Goal: Information Seeking & Learning: Learn about a topic

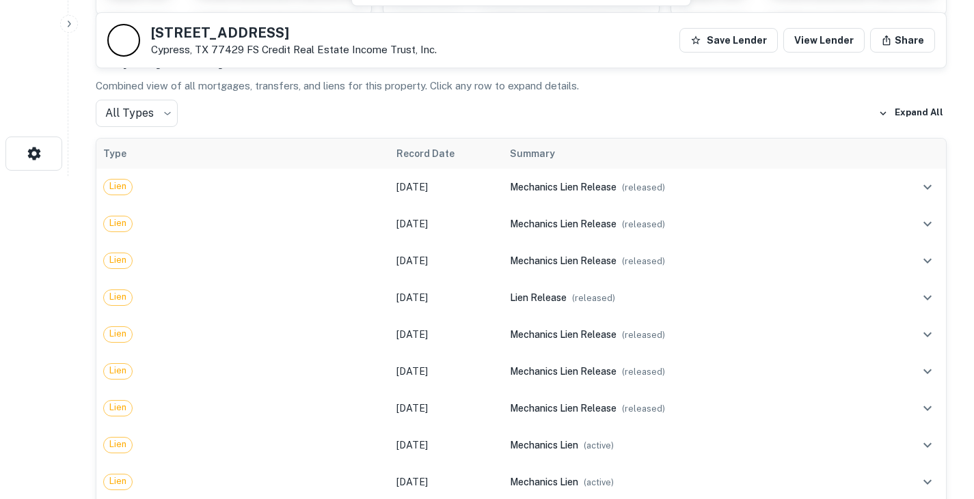
scroll to position [388, 0]
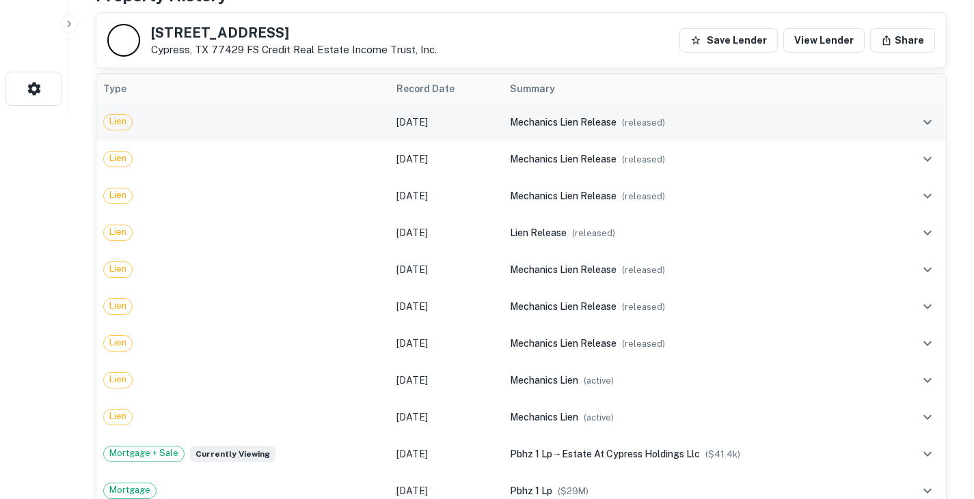
click at [458, 120] on td "[DATE]" at bounding box center [445, 122] width 113 height 37
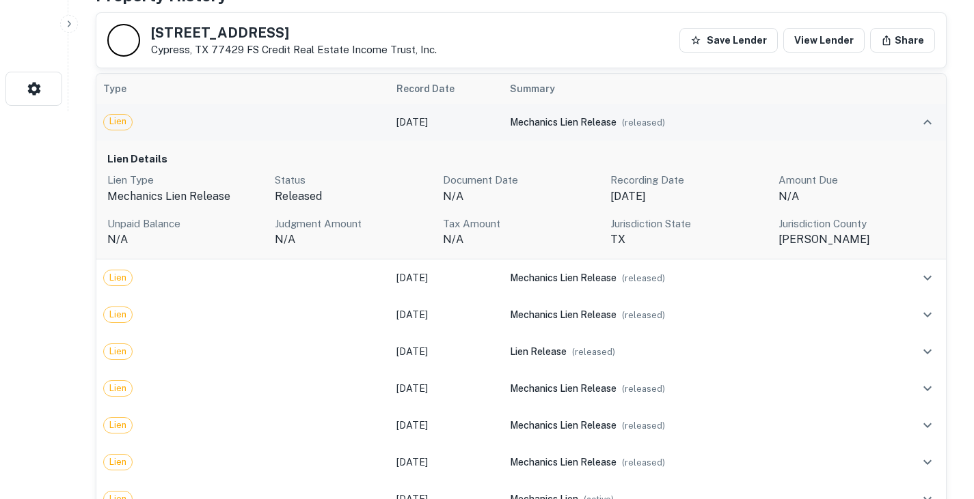
click at [458, 120] on td "[DATE]" at bounding box center [445, 122] width 113 height 37
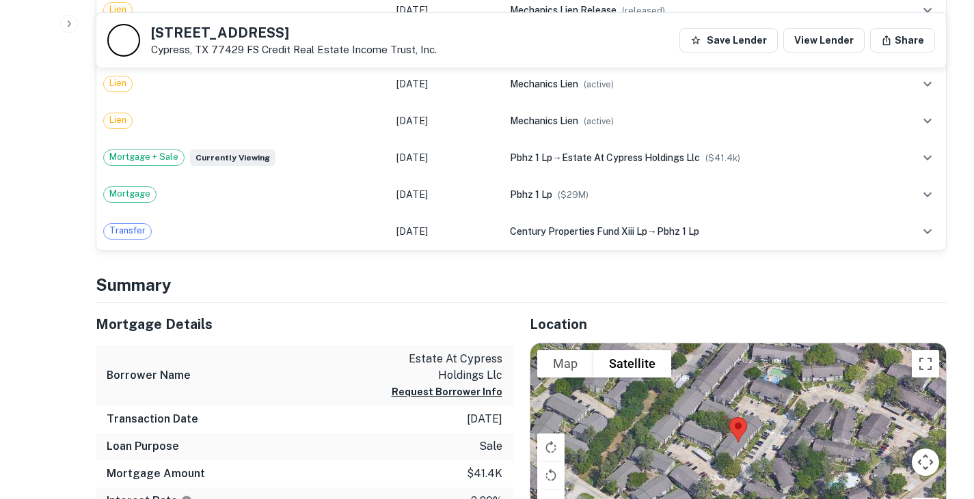
scroll to position [697, 0]
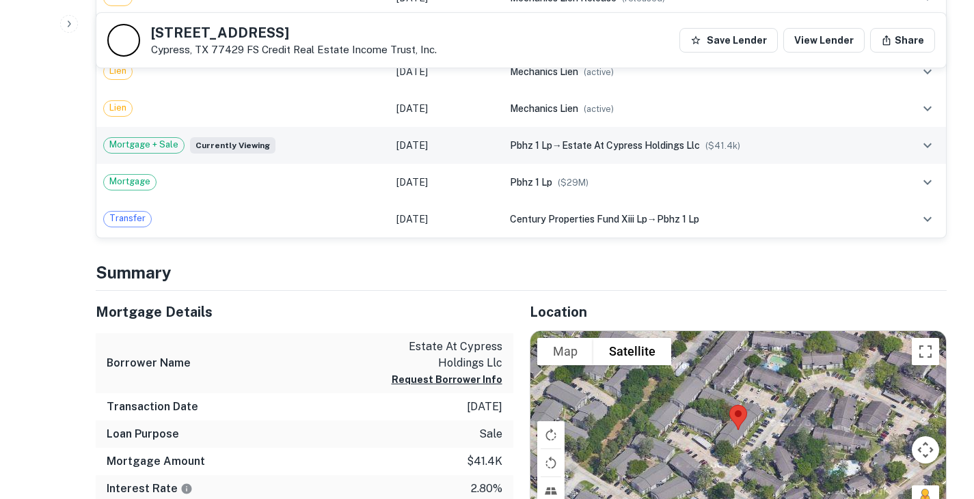
click at [484, 148] on td "[DATE]" at bounding box center [445, 145] width 113 height 37
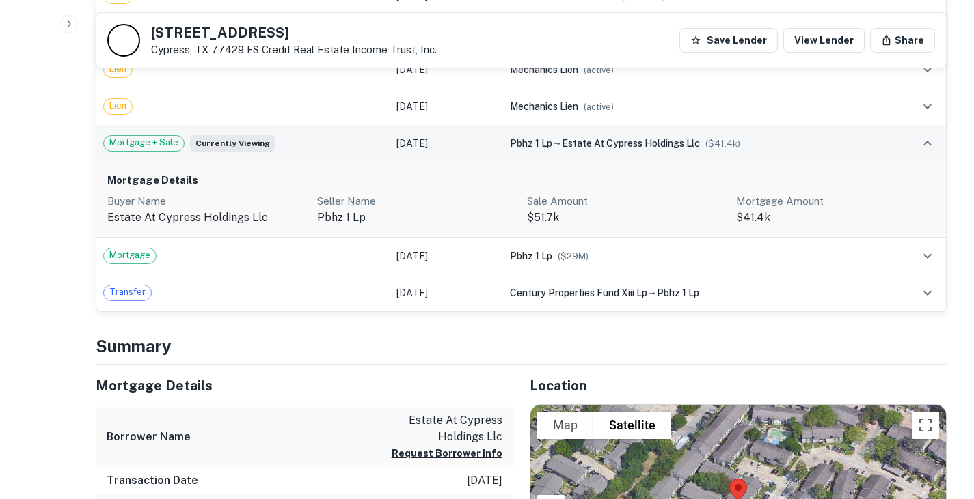
scroll to position [592, 0]
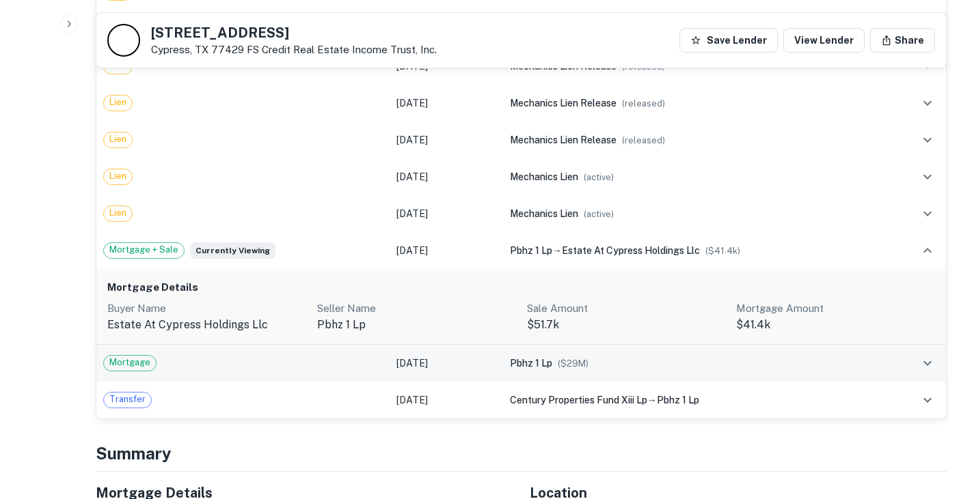
click at [379, 374] on td "Mortgage" at bounding box center [242, 363] width 293 height 37
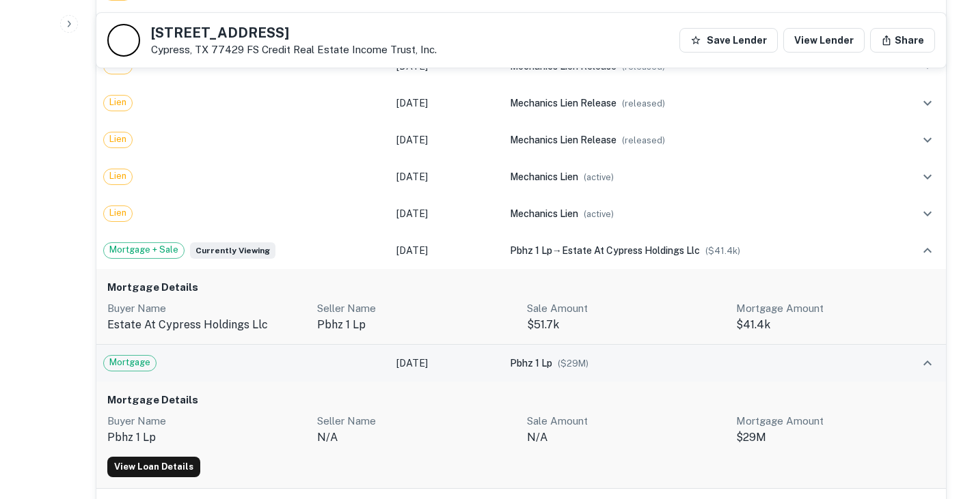
click at [396, 370] on td "[DATE]" at bounding box center [445, 363] width 113 height 37
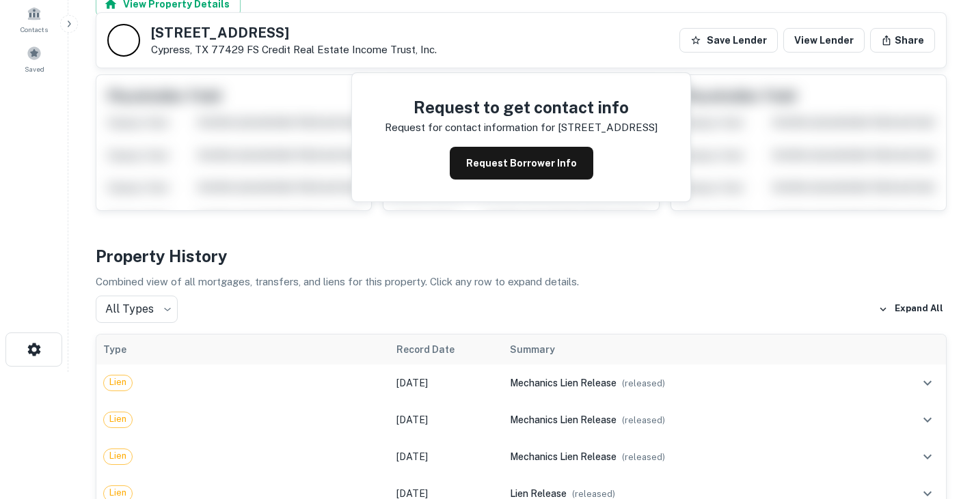
scroll to position [0, 0]
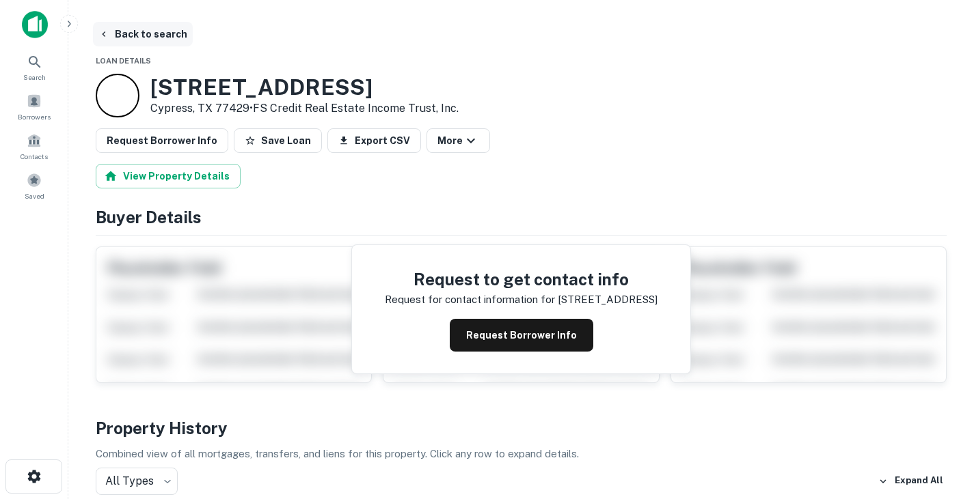
click at [158, 31] on button "Back to search" at bounding box center [143, 34] width 100 height 25
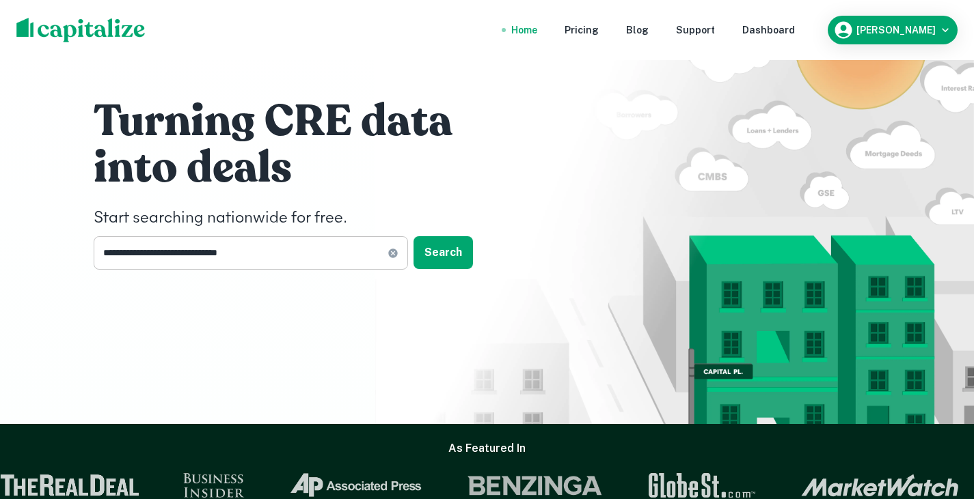
click at [268, 253] on input "**********" at bounding box center [241, 252] width 294 height 33
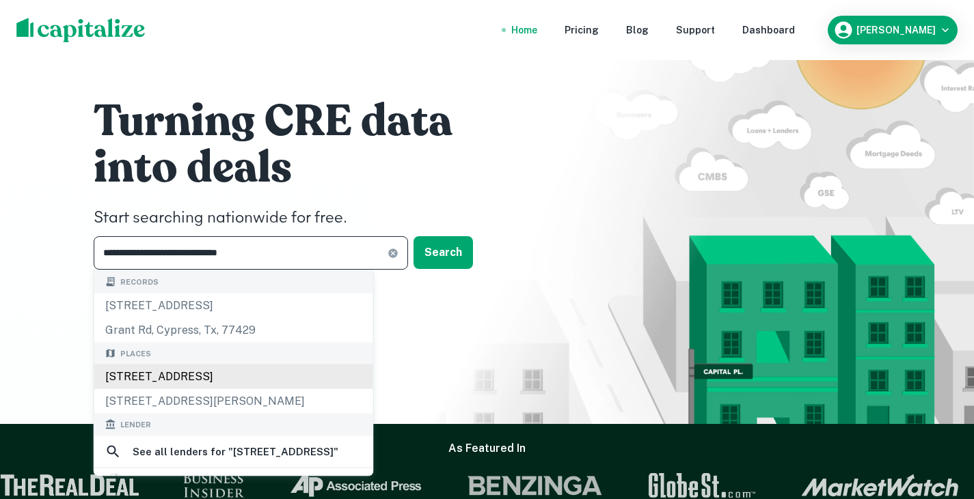
click at [278, 381] on div "[STREET_ADDRESS]" at bounding box center [233, 377] width 279 height 25
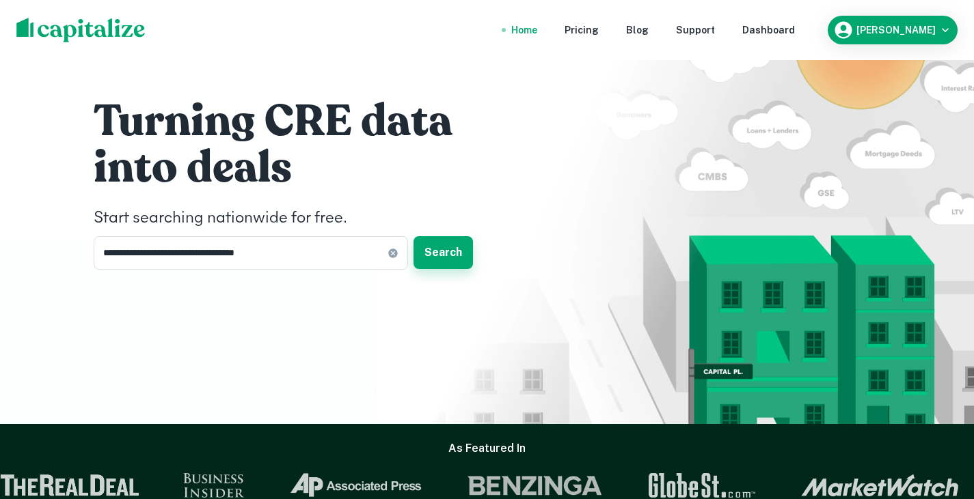
click at [448, 249] on button "Search" at bounding box center [442, 252] width 59 height 33
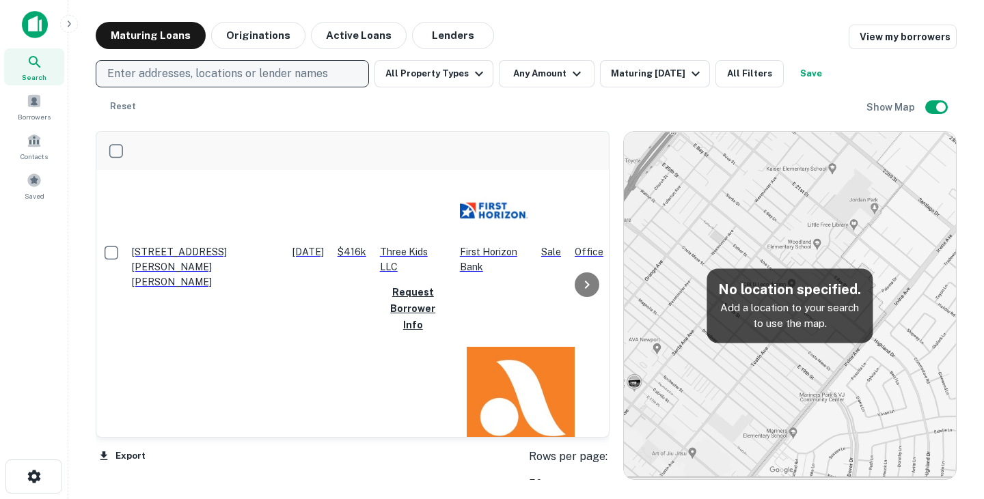
click at [207, 71] on p "Enter addresses, locations or lender names" at bounding box center [217, 74] width 221 height 16
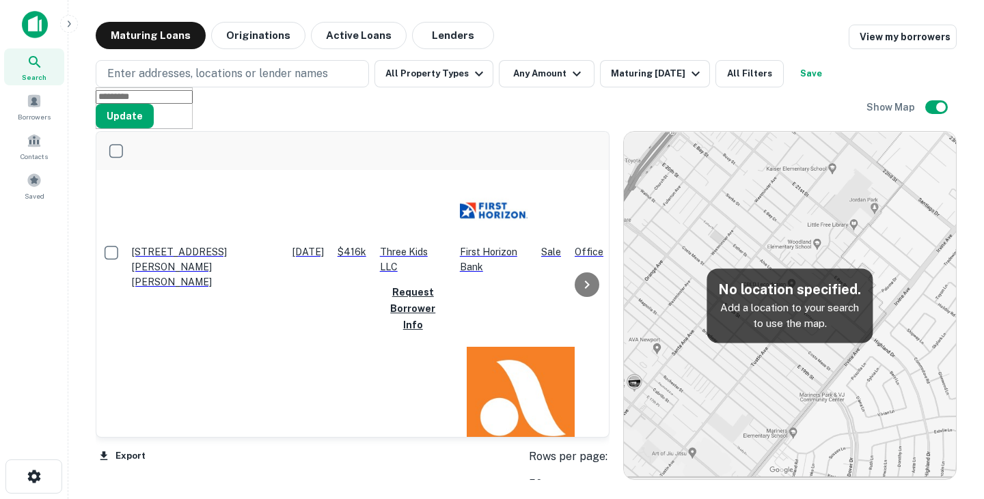
type input "**********"
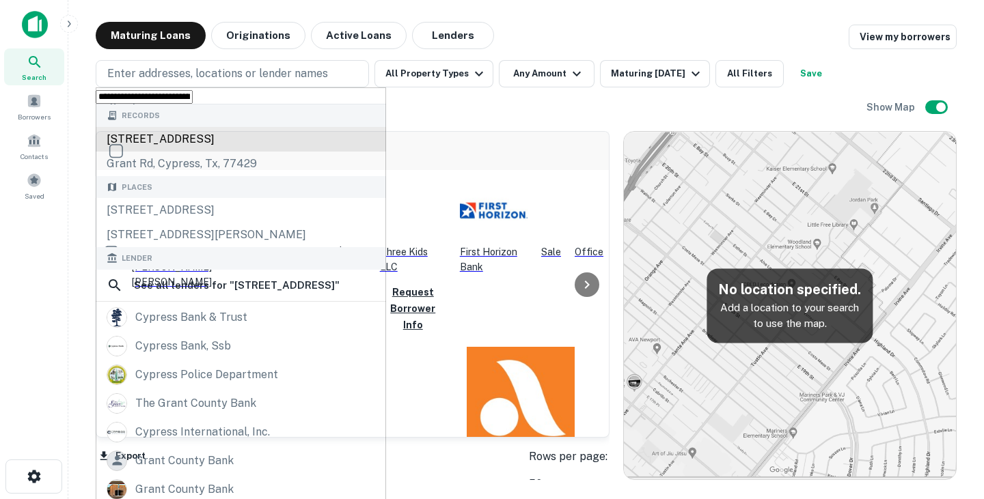
click at [208, 152] on div "[STREET_ADDRESS]" at bounding box center [241, 139] width 290 height 25
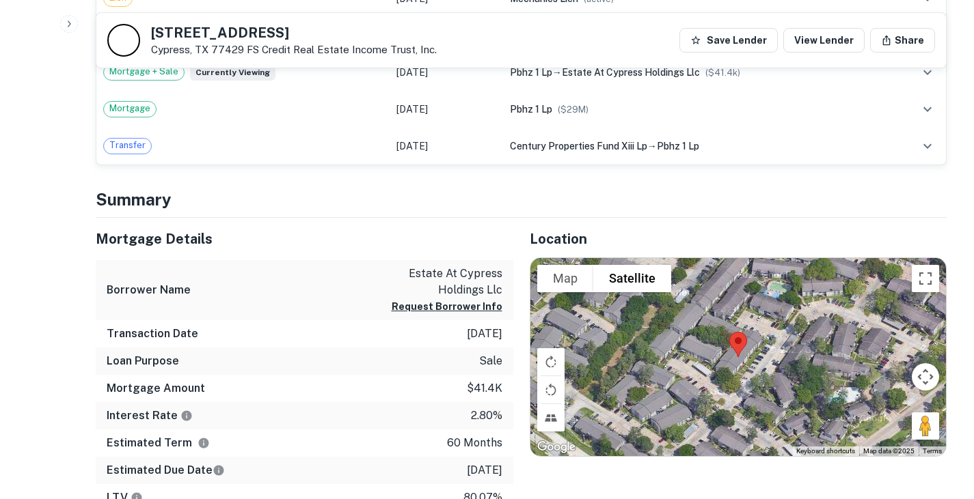
scroll to position [771, 0]
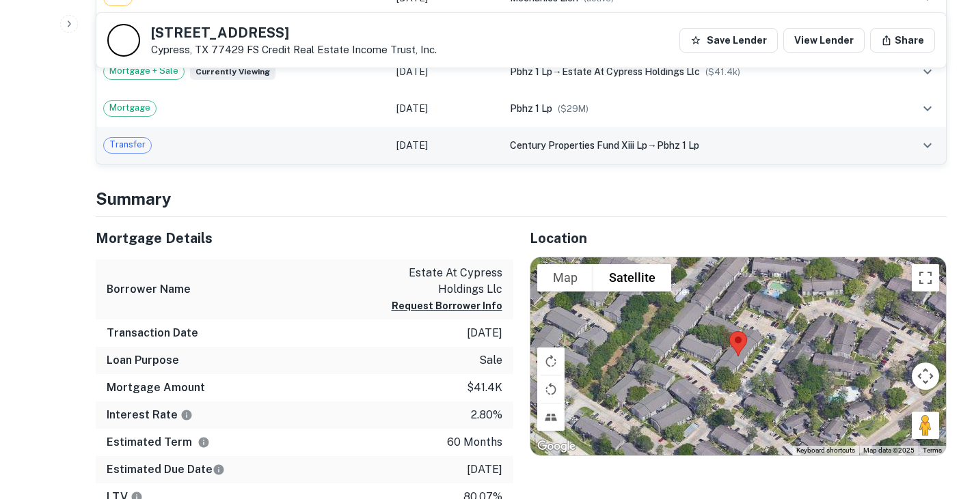
click at [497, 151] on td "[DATE]" at bounding box center [445, 145] width 113 height 37
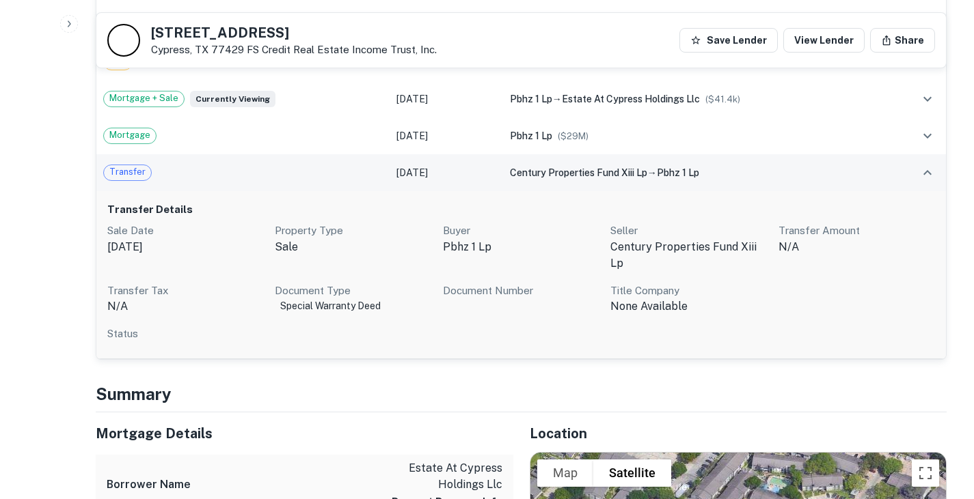
scroll to position [742, 0]
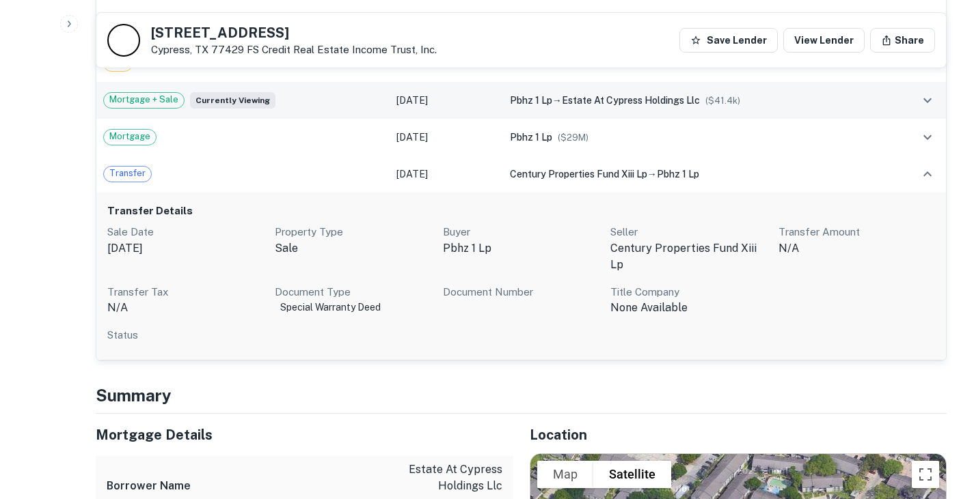
click at [473, 106] on td "[DATE]" at bounding box center [445, 100] width 113 height 37
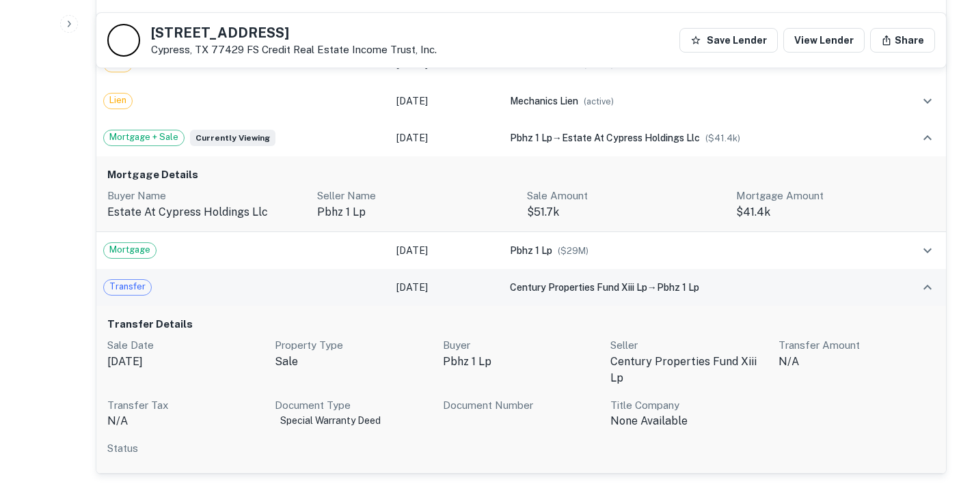
scroll to position [704, 0]
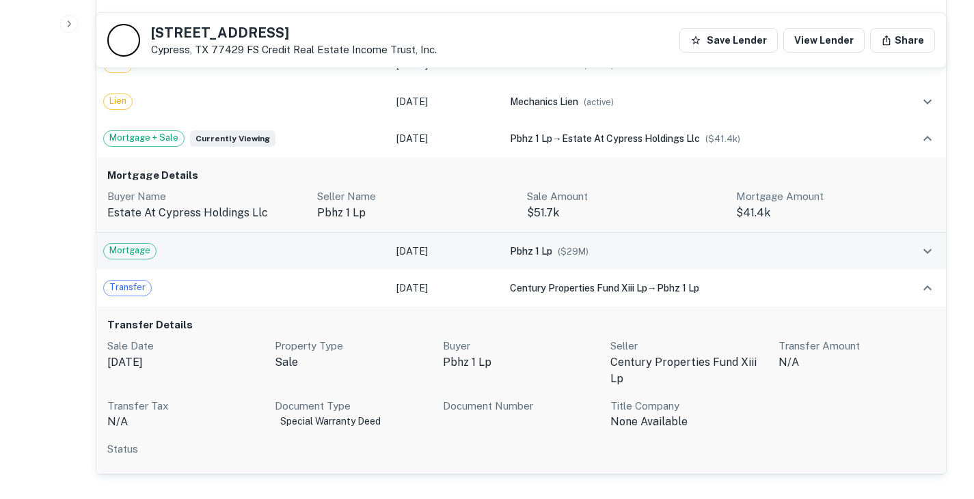
click at [491, 255] on td "[DATE]" at bounding box center [445, 251] width 113 height 37
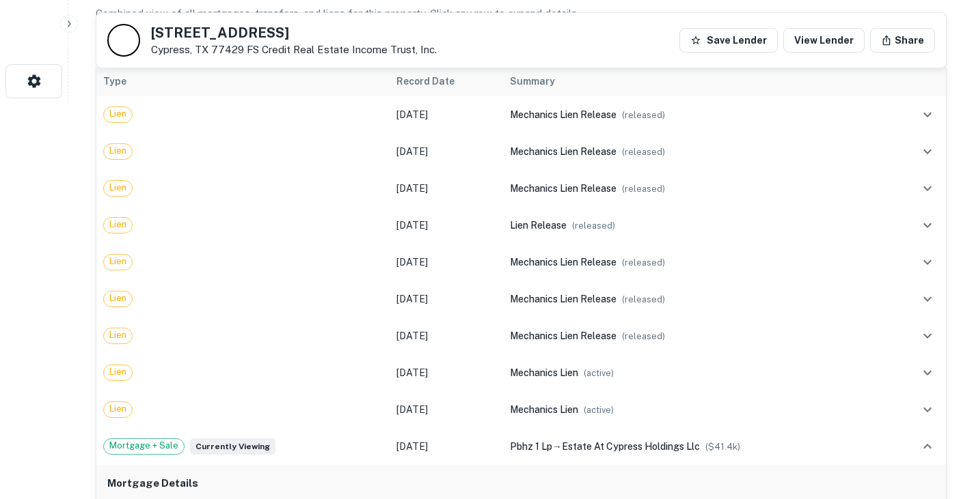
scroll to position [264, 0]
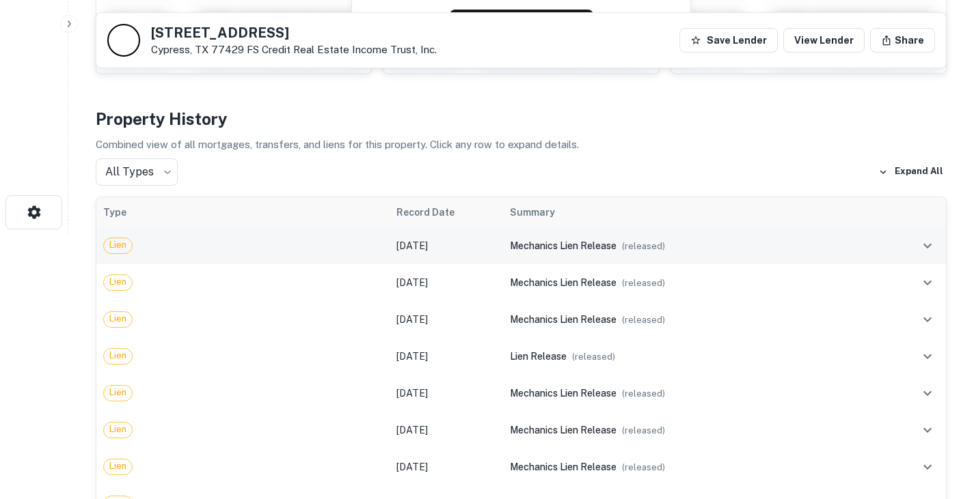
click at [491, 249] on td "[DATE]" at bounding box center [445, 246] width 113 height 37
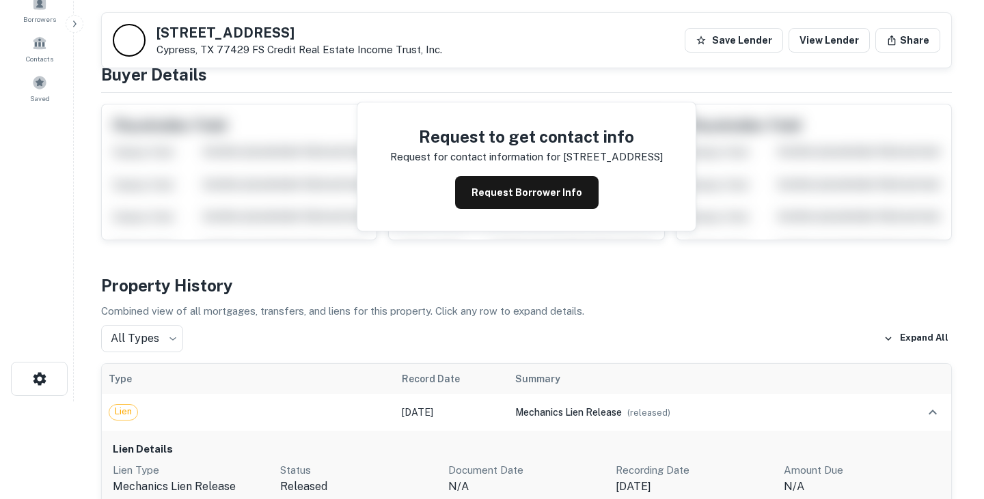
scroll to position [0, 0]
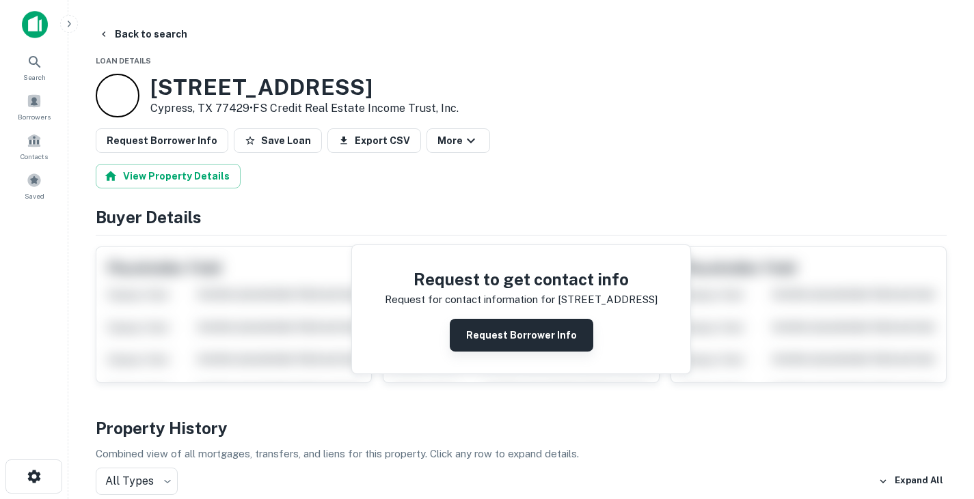
click at [550, 341] on button "Request Borrower Info" at bounding box center [521, 335] width 143 height 33
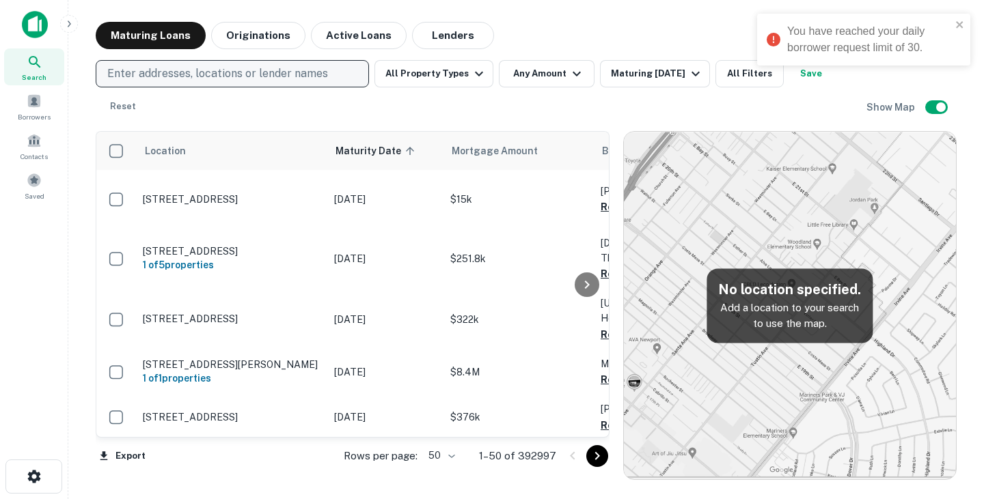
click at [209, 71] on p "Enter addresses, locations or lender names" at bounding box center [217, 74] width 221 height 16
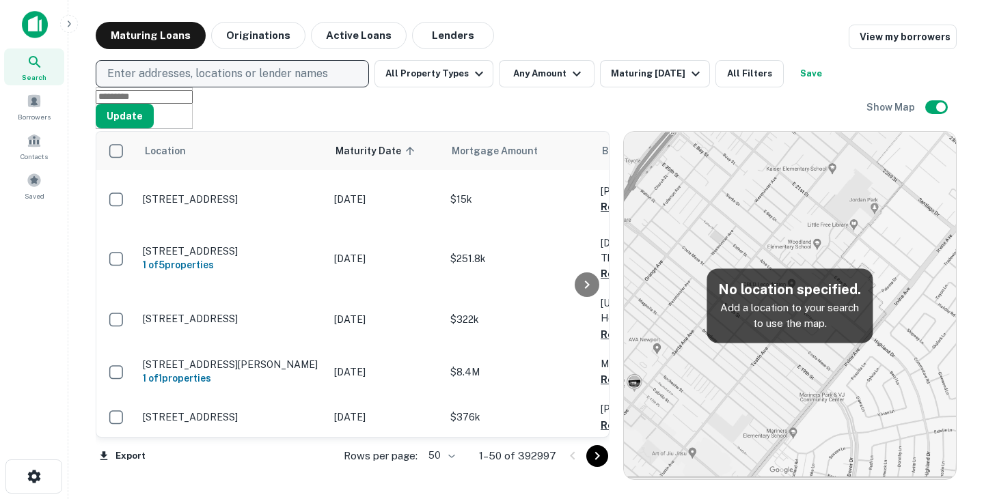
type input "**********"
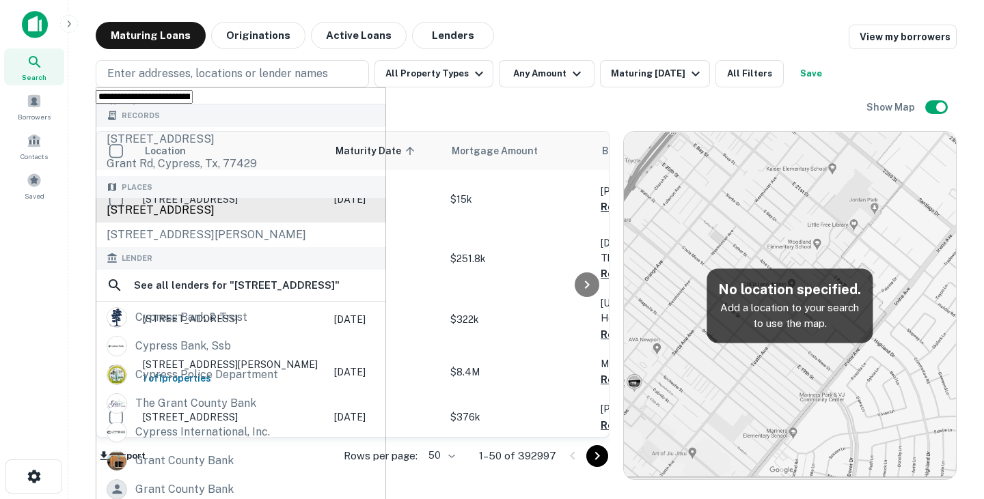
click at [282, 223] on div "[STREET_ADDRESS]" at bounding box center [241, 210] width 290 height 25
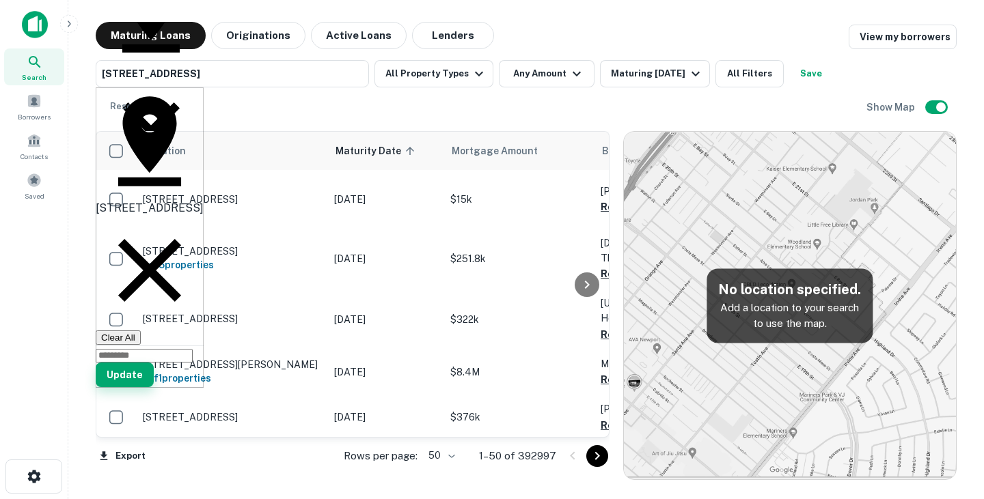
click at [154, 363] on button "Update" at bounding box center [125, 375] width 58 height 25
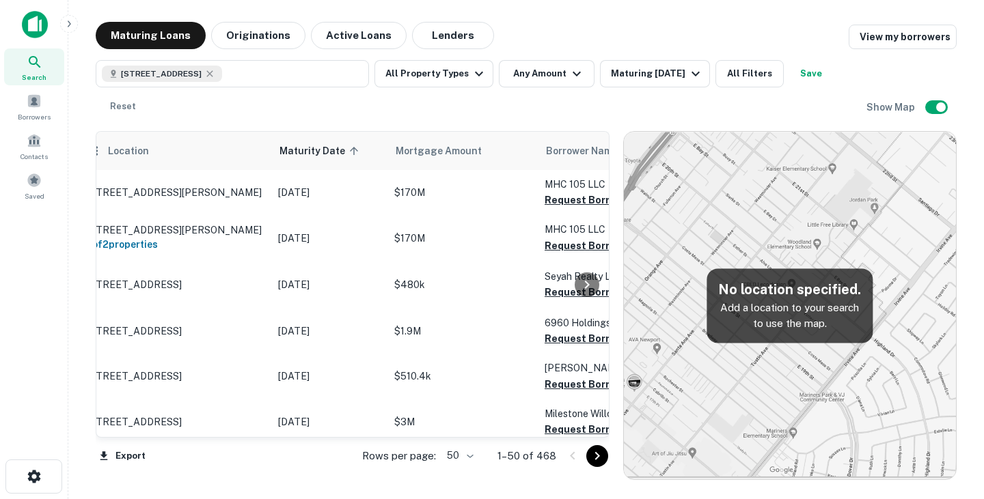
scroll to position [0, 28]
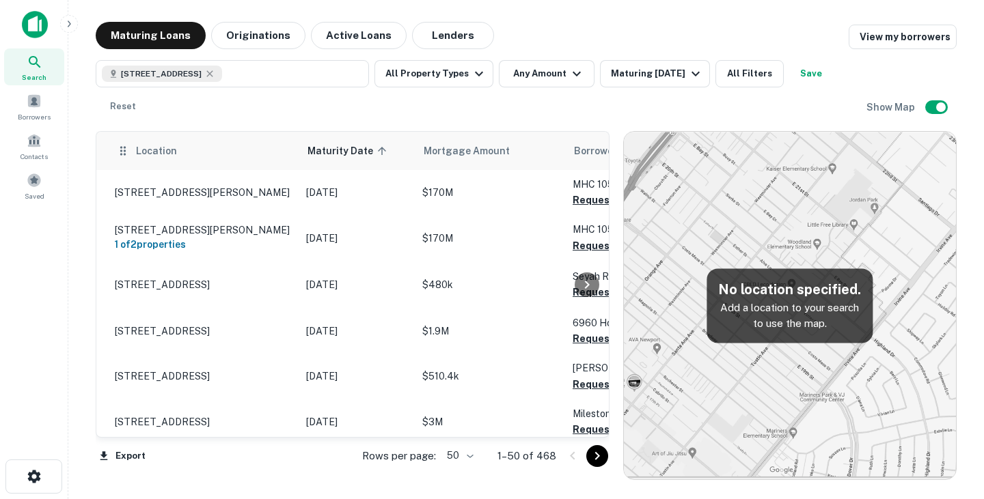
click at [173, 155] on span "Location" at bounding box center [156, 151] width 42 height 16
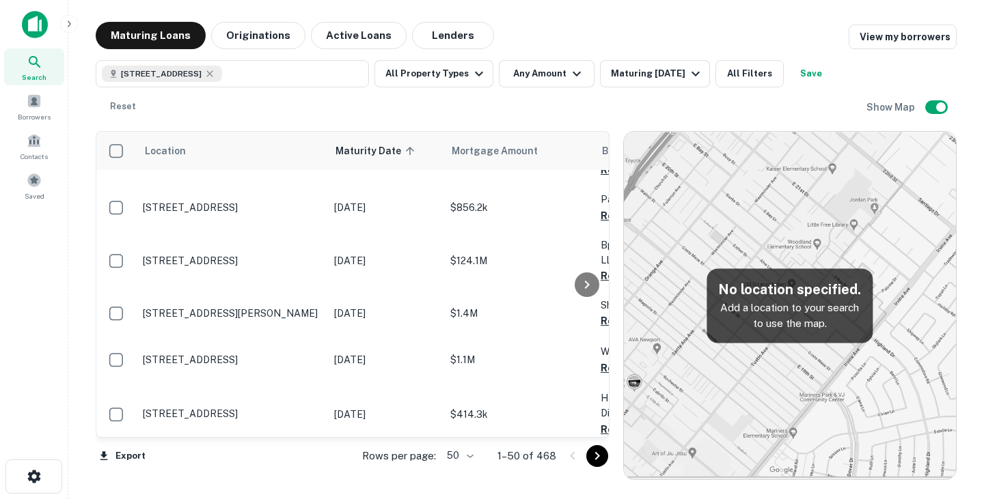
scroll to position [0, 0]
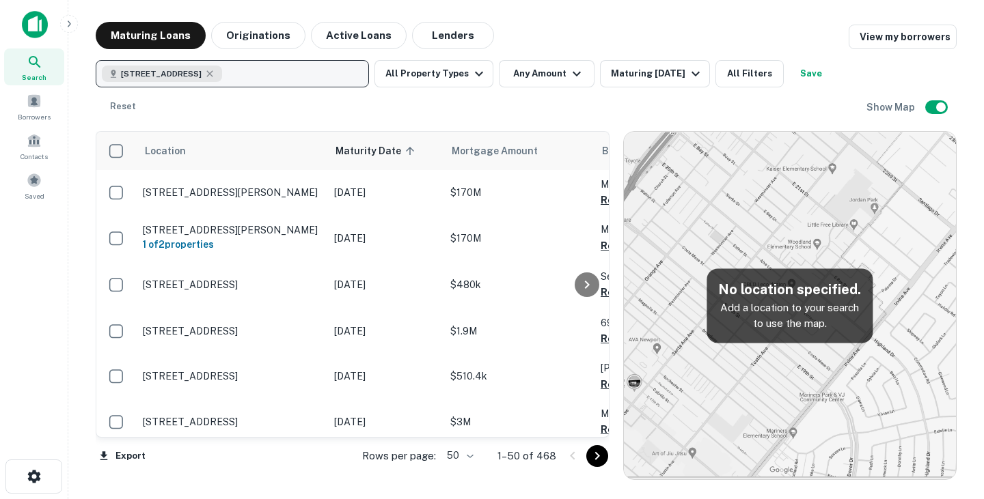
click at [267, 77] on button "[STREET_ADDRESS]" at bounding box center [232, 73] width 273 height 27
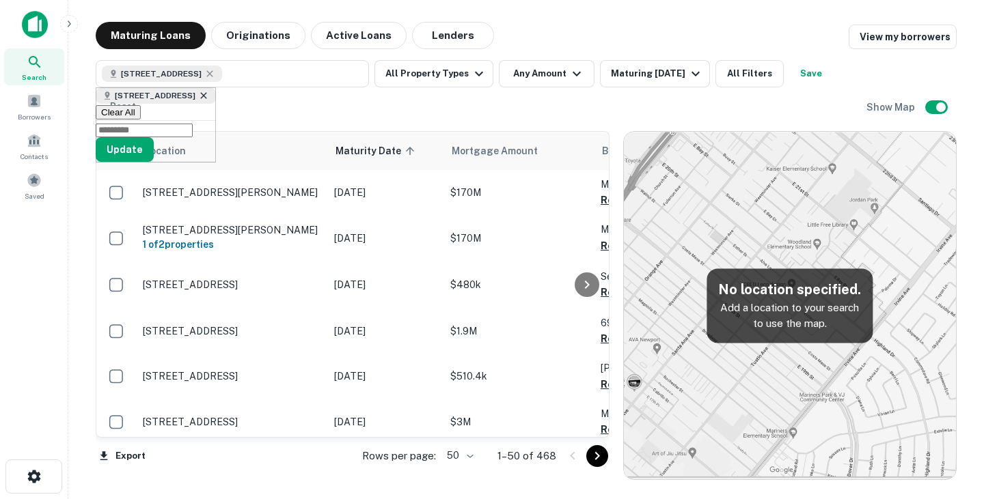
click at [209, 101] on icon at bounding box center [203, 95] width 11 height 11
